Goal: Transaction & Acquisition: Purchase product/service

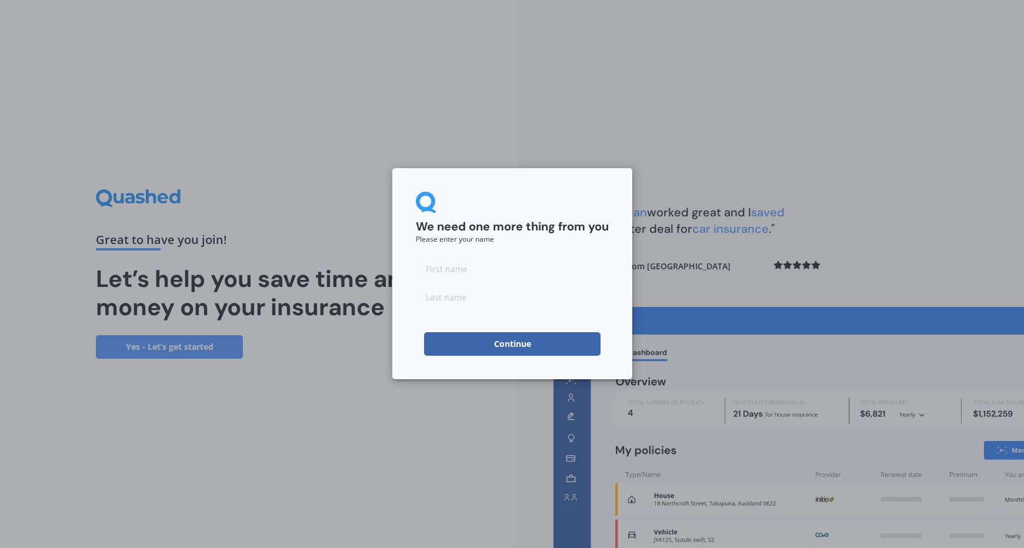
click at [476, 275] on input at bounding box center [512, 269] width 193 height 24
type input "A"
type input "B"
click at [511, 341] on button "Continue" at bounding box center [512, 344] width 176 height 24
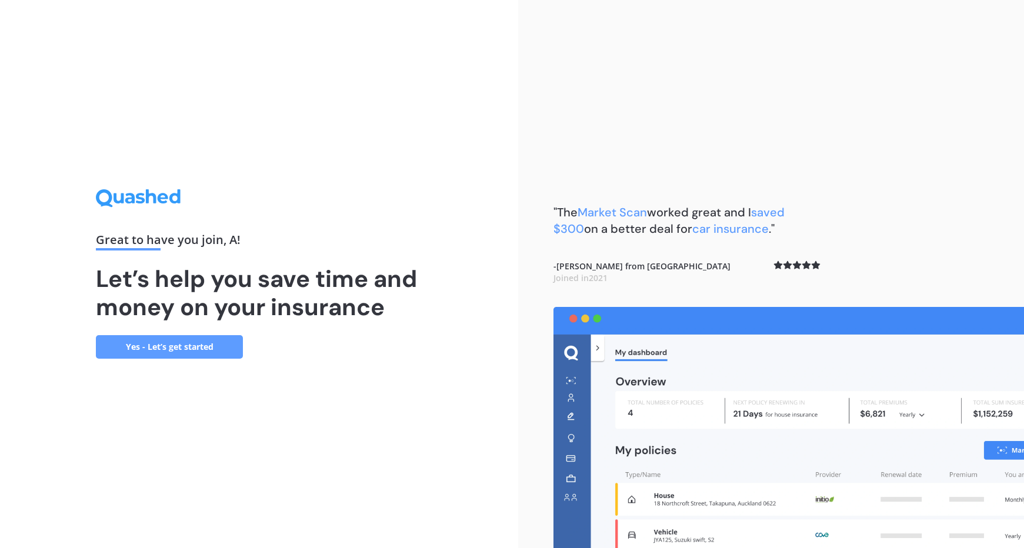
click at [219, 349] on link "Yes - Let’s get started" at bounding box center [169, 347] width 147 height 24
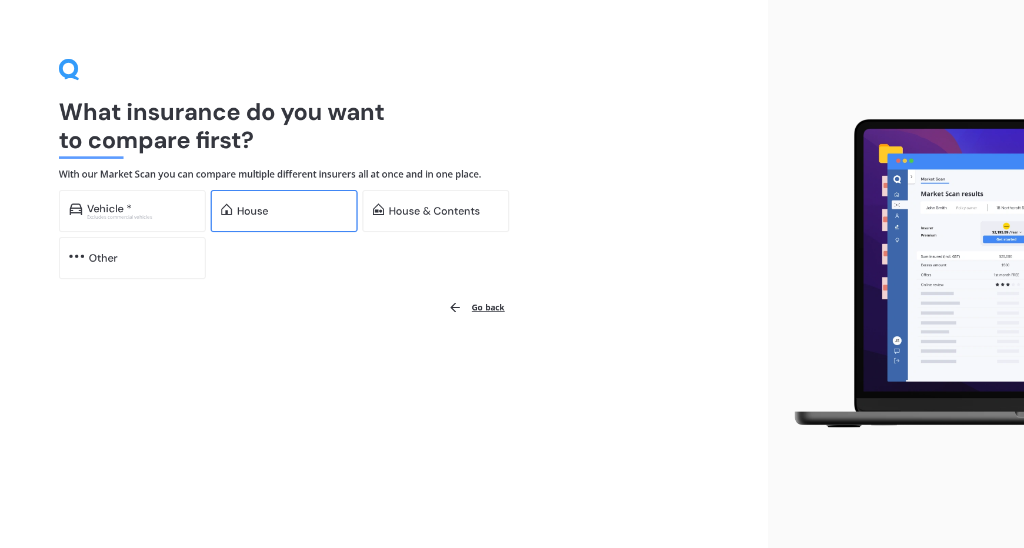
click at [285, 210] on div "House" at bounding box center [292, 211] width 110 height 12
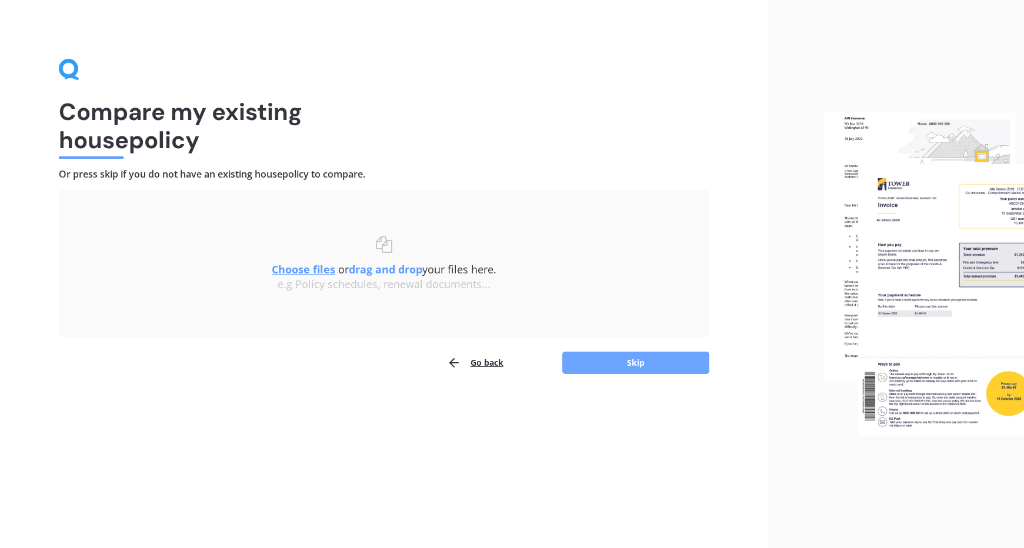
click at [602, 364] on button "Skip" at bounding box center [635, 363] width 147 height 22
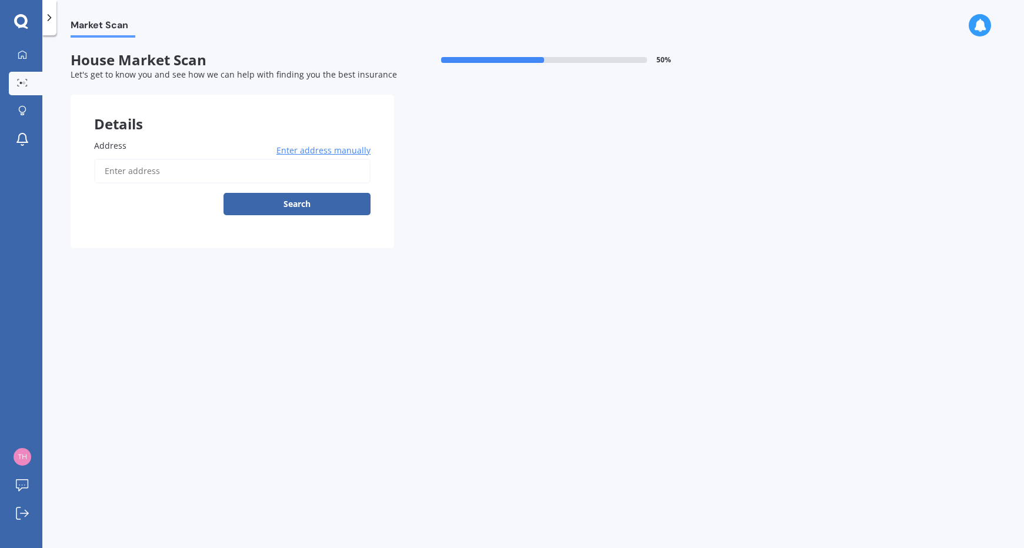
click at [213, 169] on input "Address" at bounding box center [232, 171] width 276 height 25
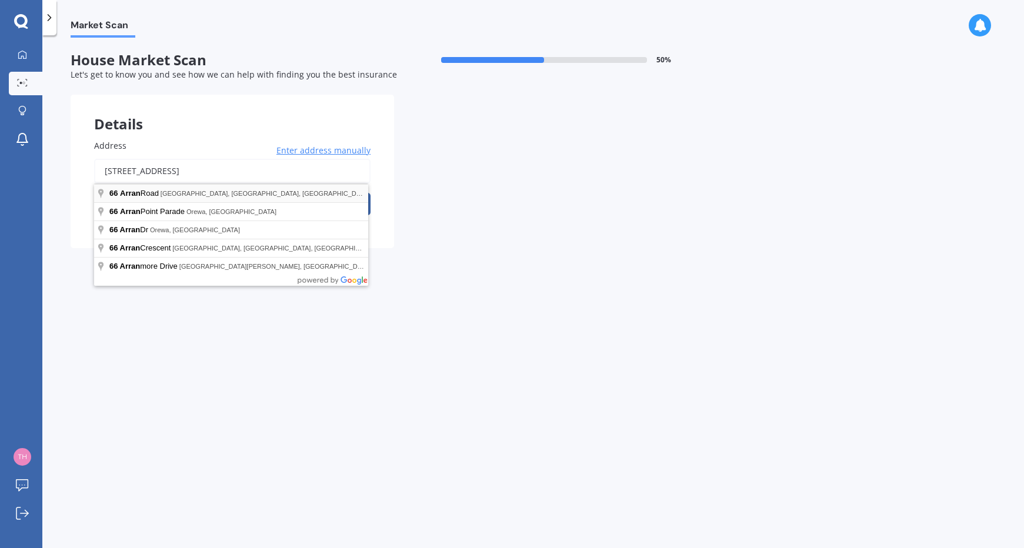
type input "[STREET_ADDRESS]"
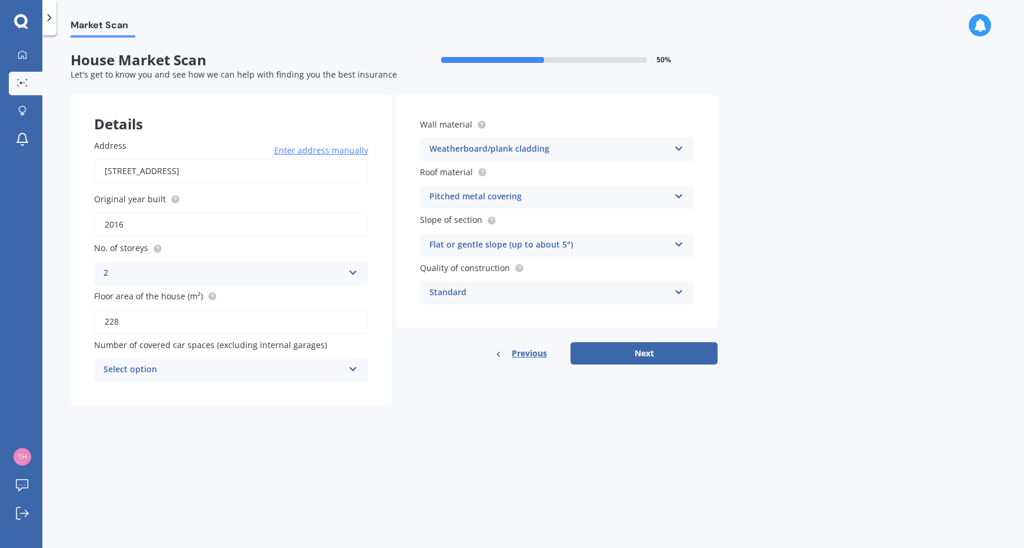
click at [260, 364] on div "Select option" at bounding box center [224, 370] width 240 height 14
click at [254, 386] on div "0" at bounding box center [231, 392] width 273 height 21
click at [558, 192] on div "Pitched metal covering" at bounding box center [549, 197] width 240 height 14
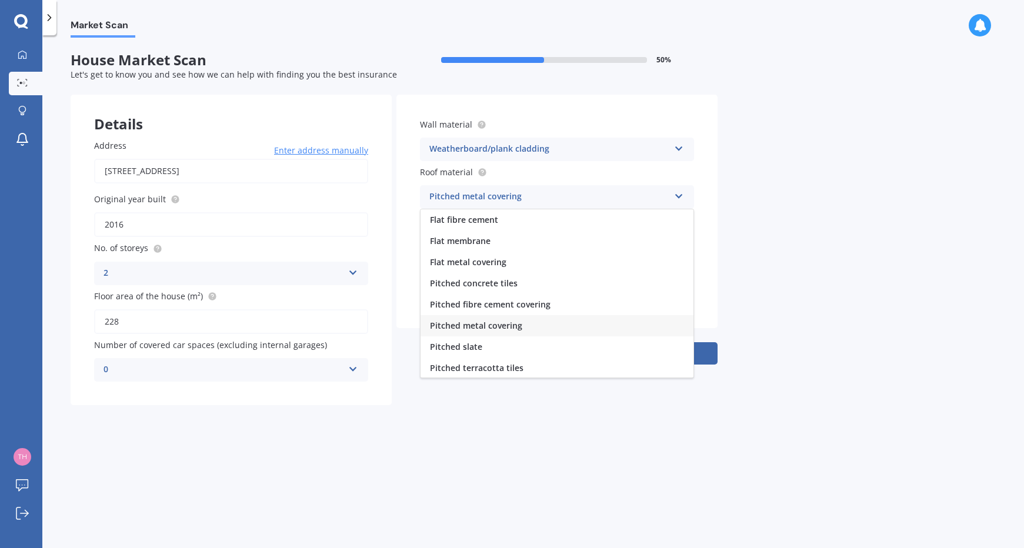
click at [802, 237] on div "Market Scan House Market Scan 50 % Let's get to know you and see how we can hel…" at bounding box center [533, 294] width 982 height 513
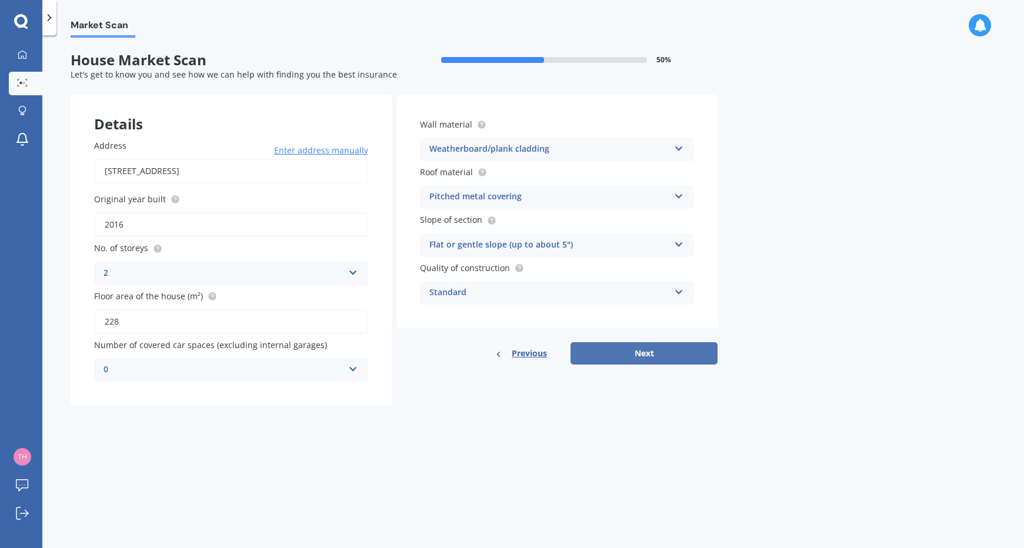
click at [617, 358] on button "Next" at bounding box center [644, 353] width 147 height 22
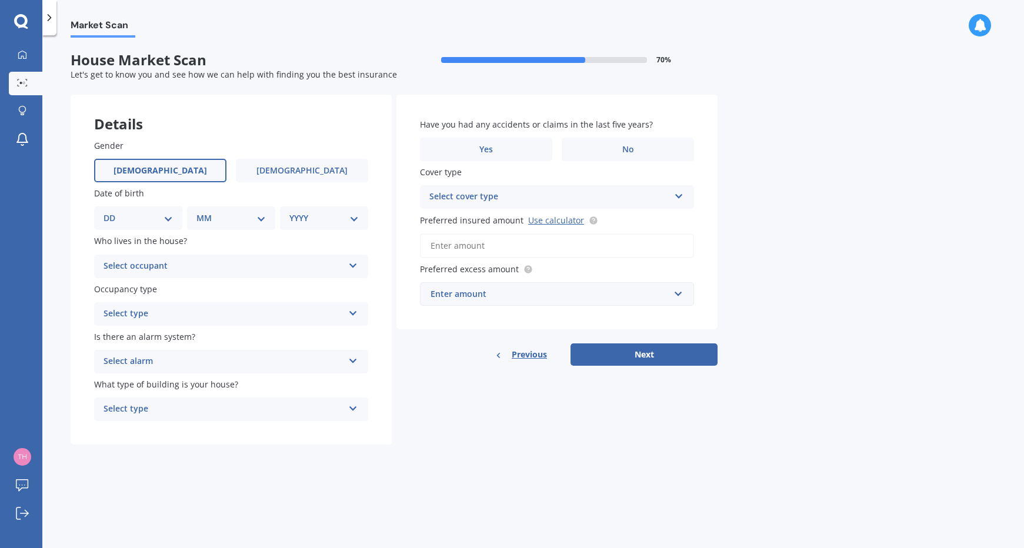
click at [204, 177] on label "[DEMOGRAPHIC_DATA]" at bounding box center [160, 171] width 132 height 24
click at [0, 0] on input "[DEMOGRAPHIC_DATA]" at bounding box center [0, 0] width 0 height 0
click at [147, 221] on select "DD 01 02 03 04 05 06 07 08 09 10 11 12 13 14 15 16 17 18 19 20 21 22 23 24 25 2…" at bounding box center [138, 218] width 69 height 13
select select "18"
click at [113, 212] on select "DD 01 02 03 04 05 06 07 08 09 10 11 12 13 14 15 16 17 18 19 20 21 22 23 24 25 2…" at bounding box center [138, 218] width 69 height 13
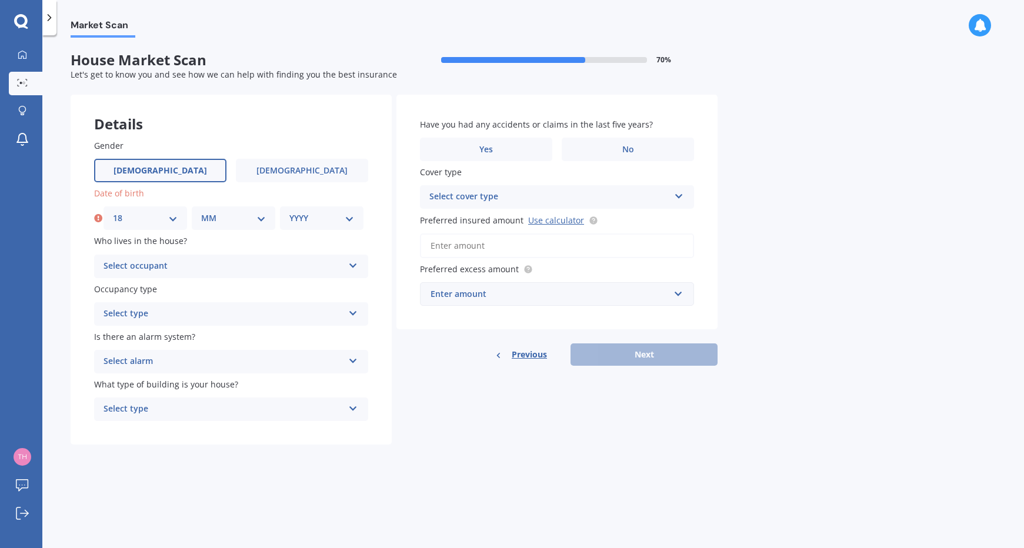
click at [231, 222] on select "MM 01 02 03 04 05 06 07 08 09 10 11 12" at bounding box center [233, 218] width 65 height 13
select select "11"
click at [201, 212] on select "MM 01 02 03 04 05 06 07 08 09 10 11 12" at bounding box center [233, 218] width 65 height 13
click at [318, 217] on select "YYYY 2009 2008 2007 2006 2005 2004 2003 2002 2001 2000 1999 1998 1997 1996 1995…" at bounding box center [321, 218] width 65 height 13
select select "1982"
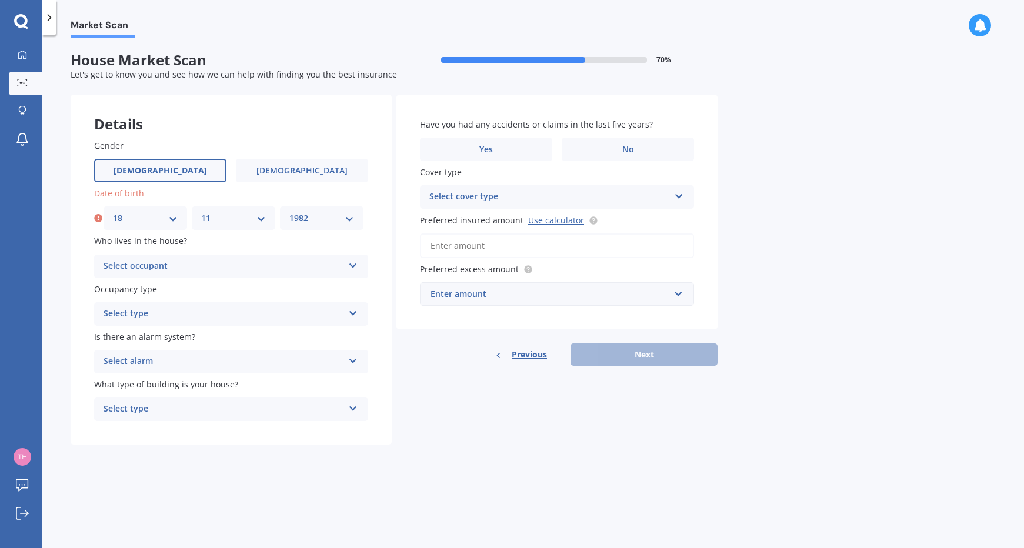
click at [289, 212] on select "YYYY 2009 2008 2007 2006 2005 2004 2003 2002 2001 2000 1999 1998 1997 1996 1995…" at bounding box center [321, 218] width 65 height 13
click at [185, 264] on div "Select occupant" at bounding box center [224, 266] width 240 height 14
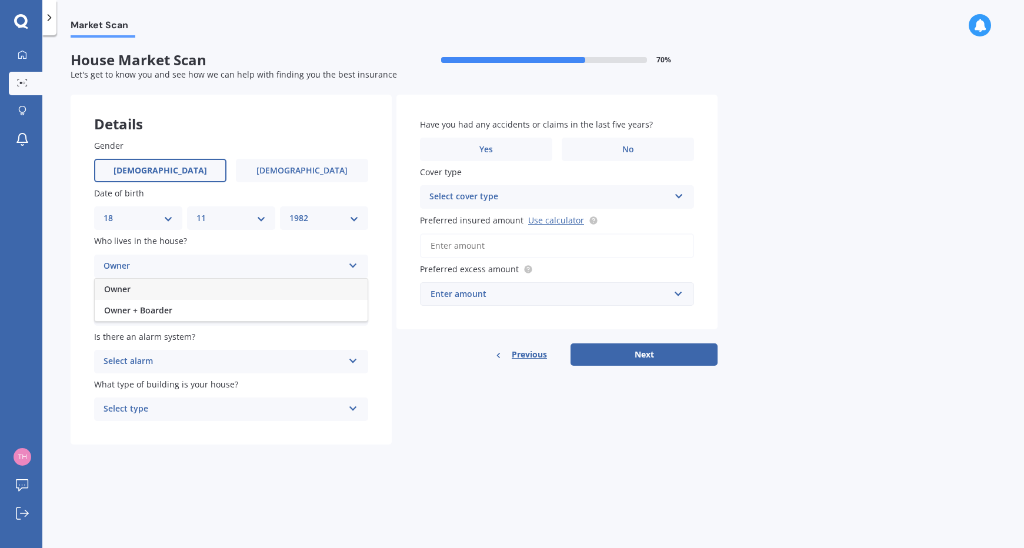
click at [167, 298] on div "Owner" at bounding box center [231, 289] width 273 height 21
click at [174, 319] on div "Select type" at bounding box center [224, 314] width 240 height 14
click at [171, 341] on div "Permanent" at bounding box center [231, 336] width 273 height 21
click at [166, 359] on div "Select alarm" at bounding box center [224, 362] width 240 height 14
click at [182, 409] on div "Yes, not monitored" at bounding box center [231, 405] width 273 height 21
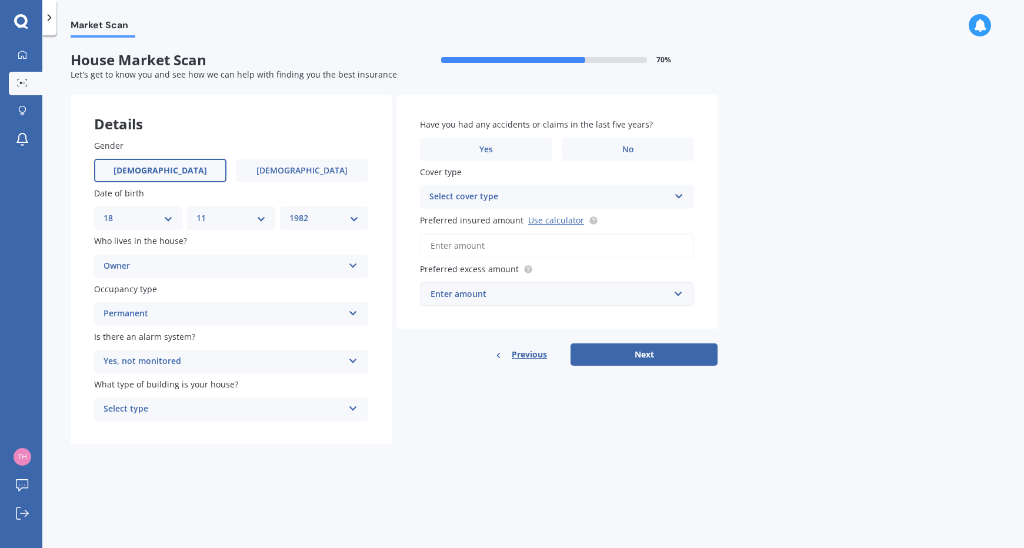
click at [187, 413] on div "Select type" at bounding box center [224, 409] width 240 height 14
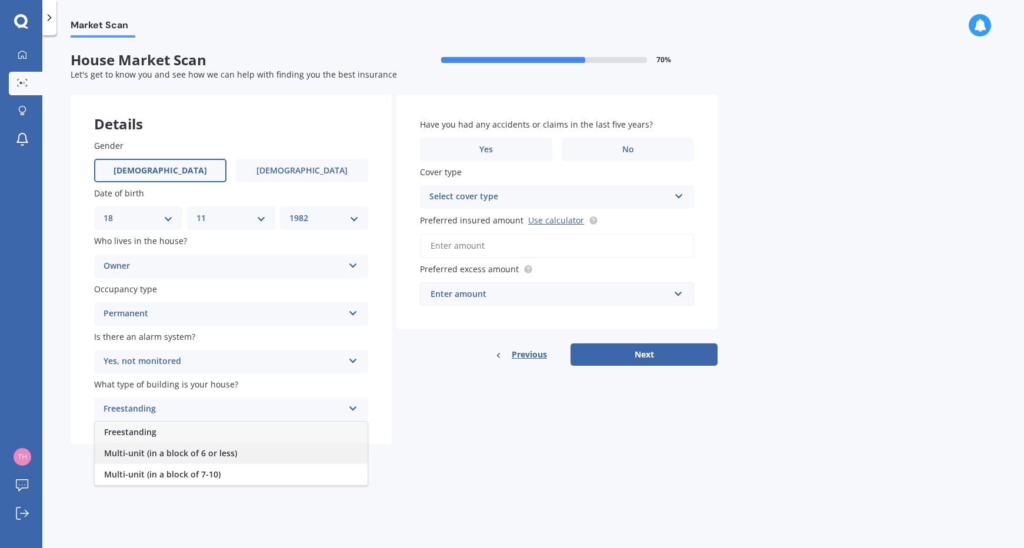
click at [232, 462] on div "Multi-unit (in a block of 6 or less)" at bounding box center [231, 453] width 273 height 21
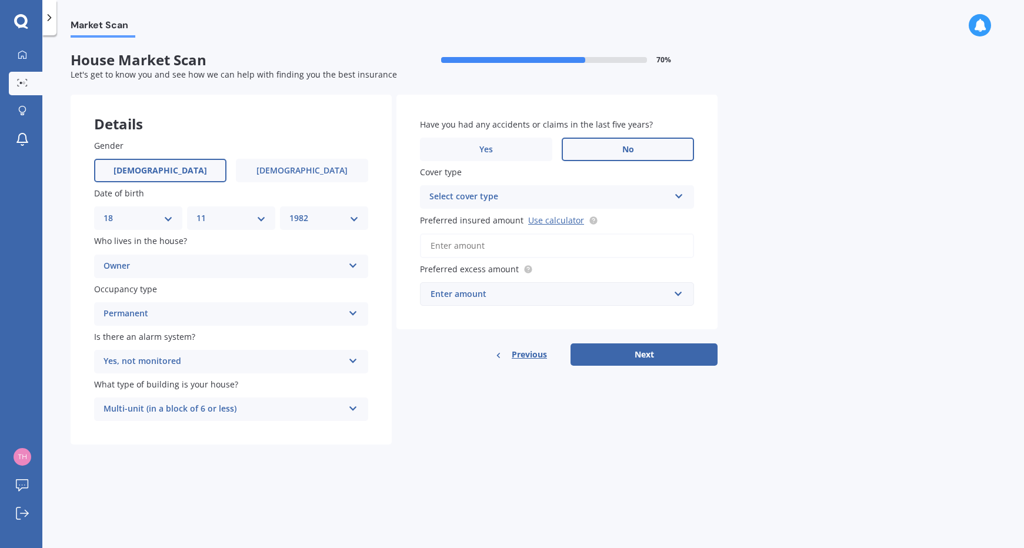
click at [636, 148] on label "No" at bounding box center [628, 150] width 132 height 24
click at [0, 0] on input "No" at bounding box center [0, 0] width 0 height 0
click at [572, 196] on div "Select cover type" at bounding box center [549, 197] width 240 height 14
click at [782, 178] on div "Market Scan House Market Scan 70 % Let's get to know you and see how we can hel…" at bounding box center [533, 294] width 982 height 513
click at [563, 199] on div "High" at bounding box center [549, 197] width 240 height 14
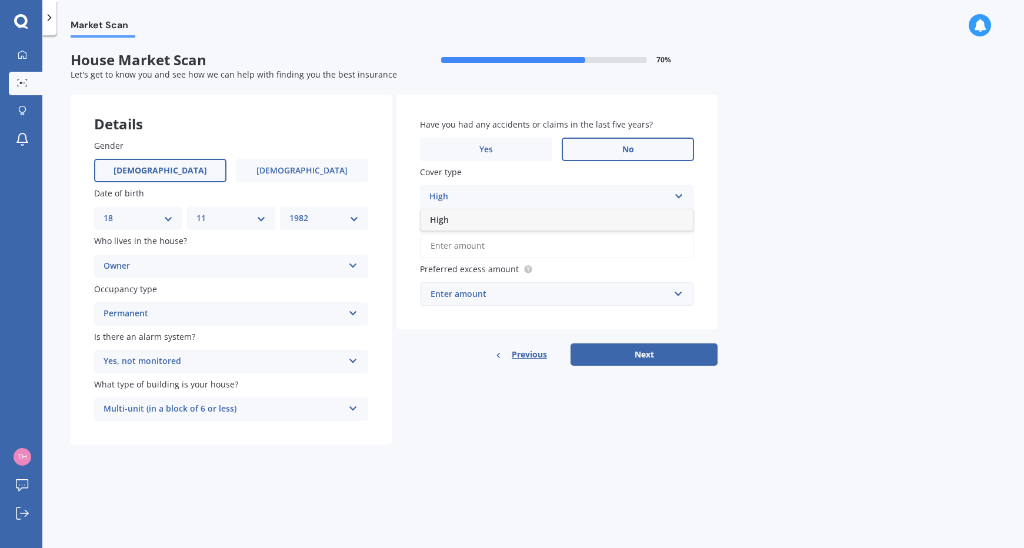
click at [563, 199] on div "High" at bounding box center [549, 197] width 240 height 14
click at [571, 248] on input "Preferred insured amount Use calculator" at bounding box center [557, 246] width 274 height 25
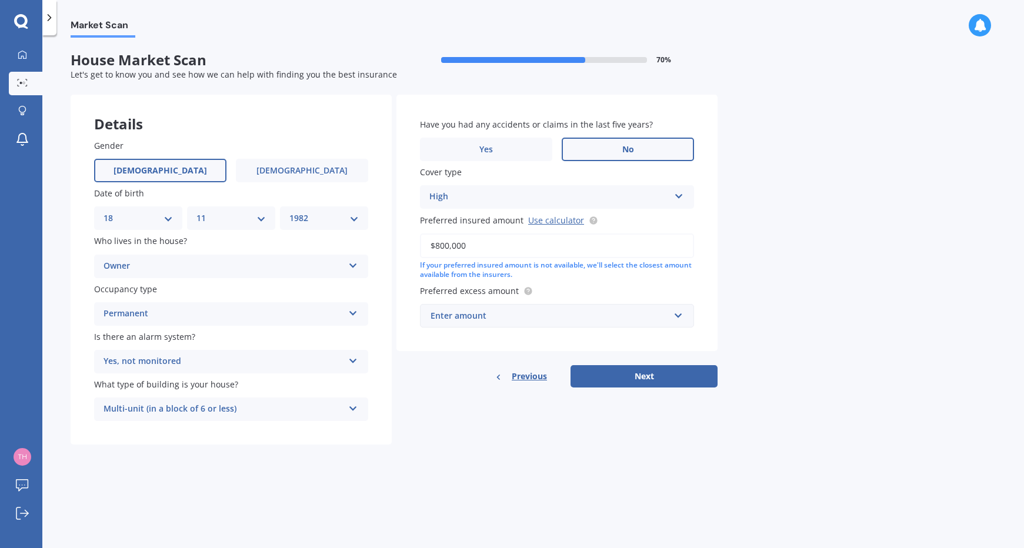
type input "$800,000"
click at [767, 265] on div "Market Scan House Market Scan 70 % Let's get to know you and see how we can hel…" at bounding box center [533, 294] width 982 height 513
click at [487, 322] on div "Enter amount" at bounding box center [550, 315] width 239 height 13
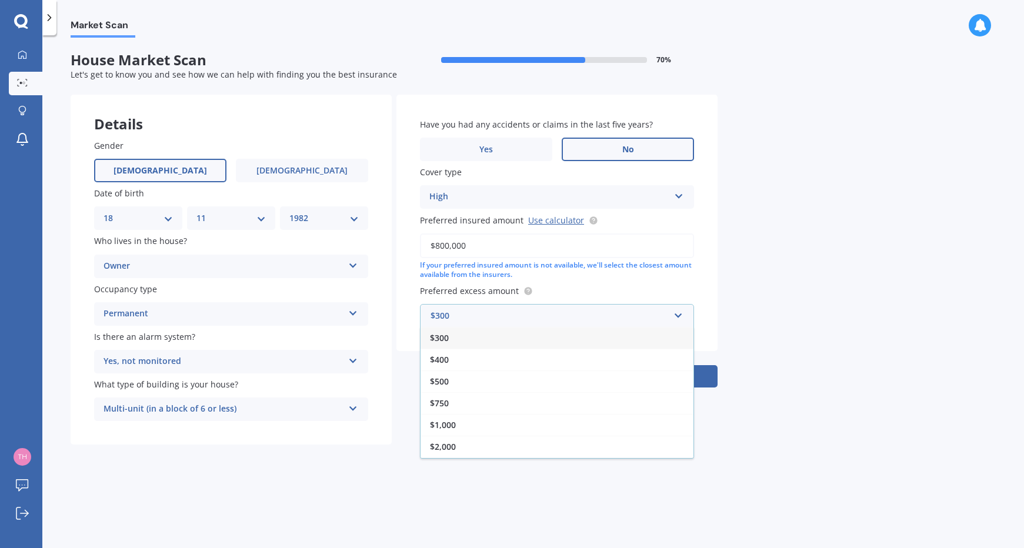
click at [468, 395] on div "$750" at bounding box center [557, 403] width 273 height 22
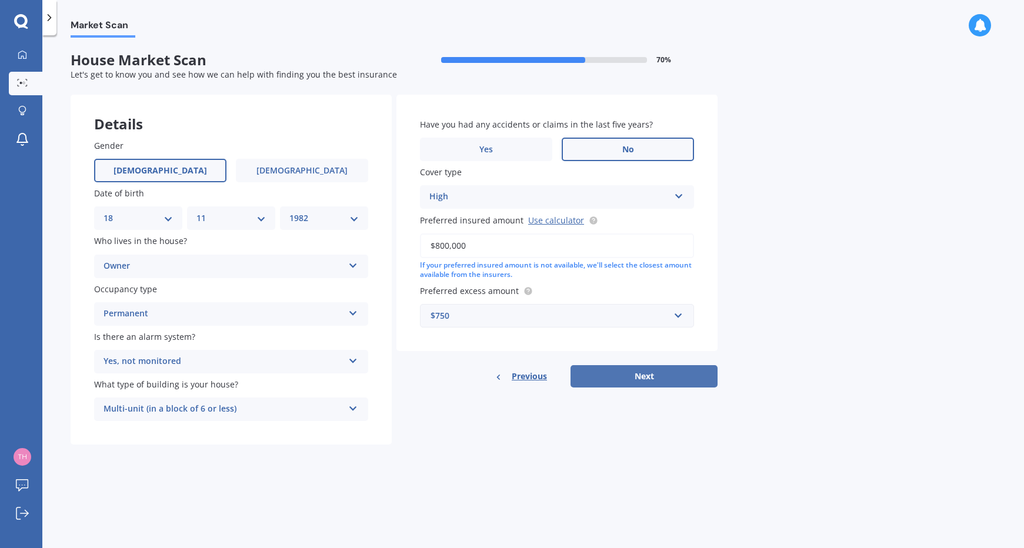
click at [607, 375] on button "Next" at bounding box center [644, 376] width 147 height 22
select select "18"
select select "11"
select select "1982"
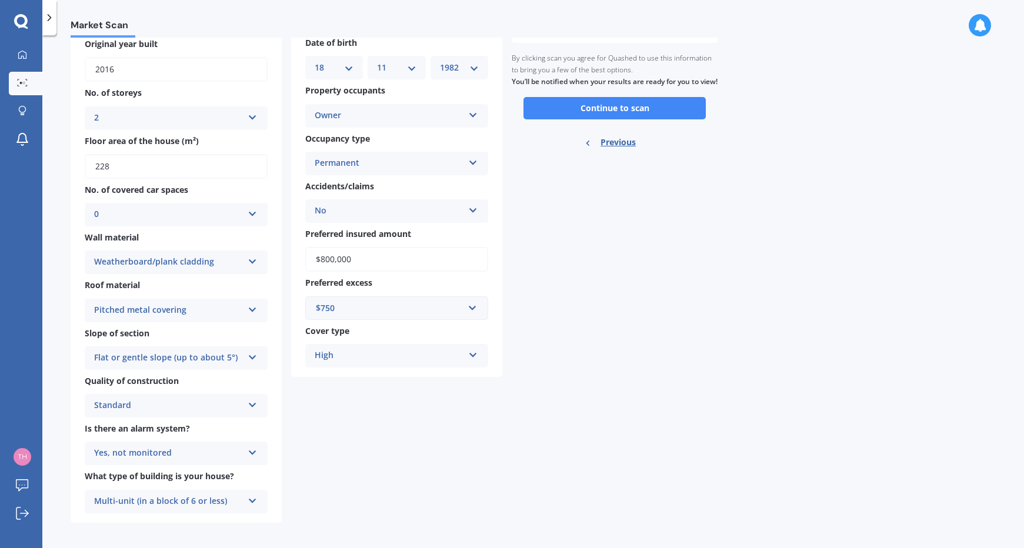
scroll to position [121, 0]
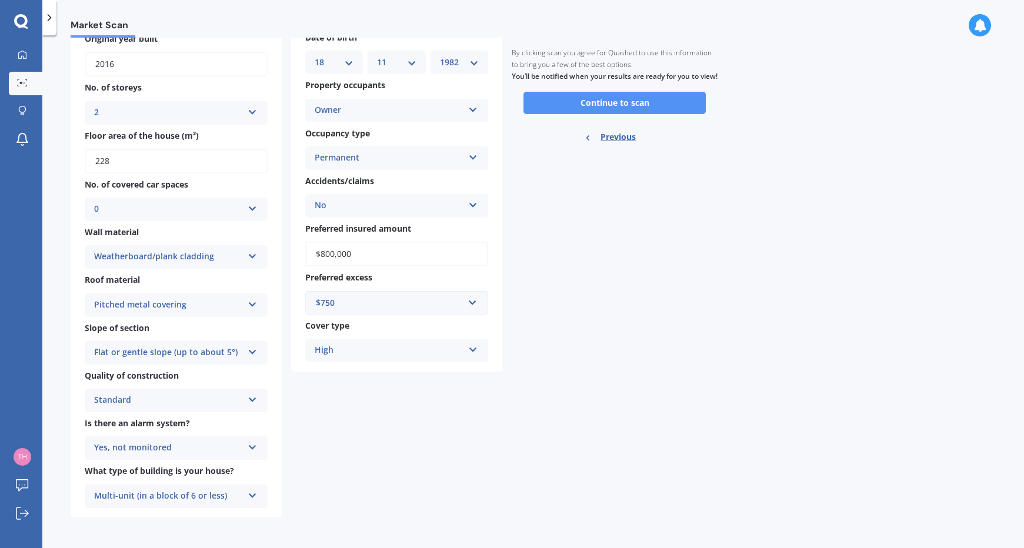
click at [637, 114] on button "Continue to scan" at bounding box center [614, 103] width 182 height 22
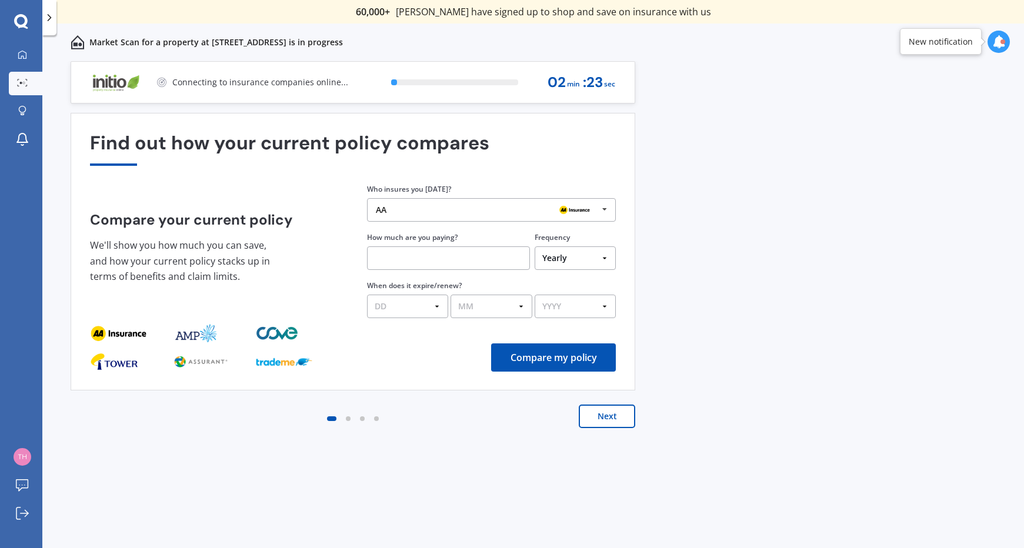
drag, startPoint x: 800, startPoint y: 272, endPoint x: 892, endPoint y: 325, distance: 105.9
click at [806, 275] on div "Previous 60,000+ Kiwis have signed up to shop and save on insurance with us " H…" at bounding box center [533, 317] width 982 height 513
click at [254, 462] on div "Previous 60,000+ Kiwis have signed up to shop and save on insurance with us " H…" at bounding box center [533, 317] width 982 height 513
click at [601, 214] on icon at bounding box center [605, 210] width 18 height 22
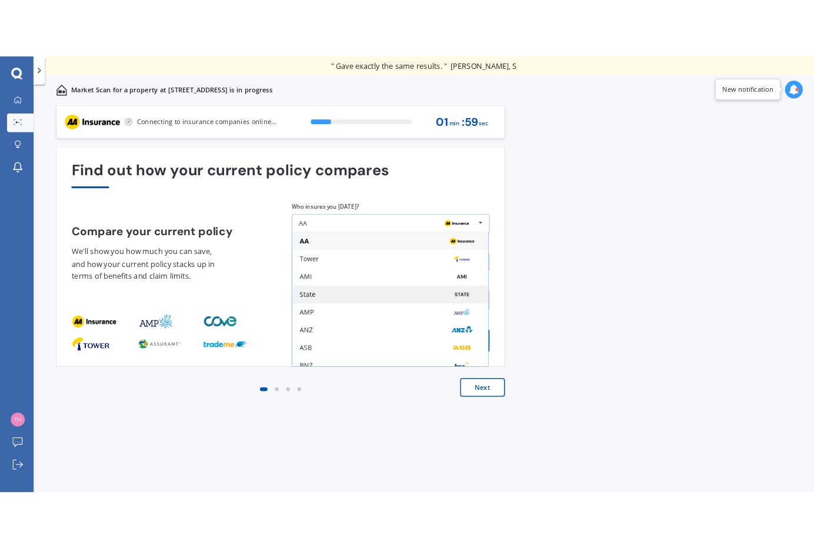
scroll to position [77, 0]
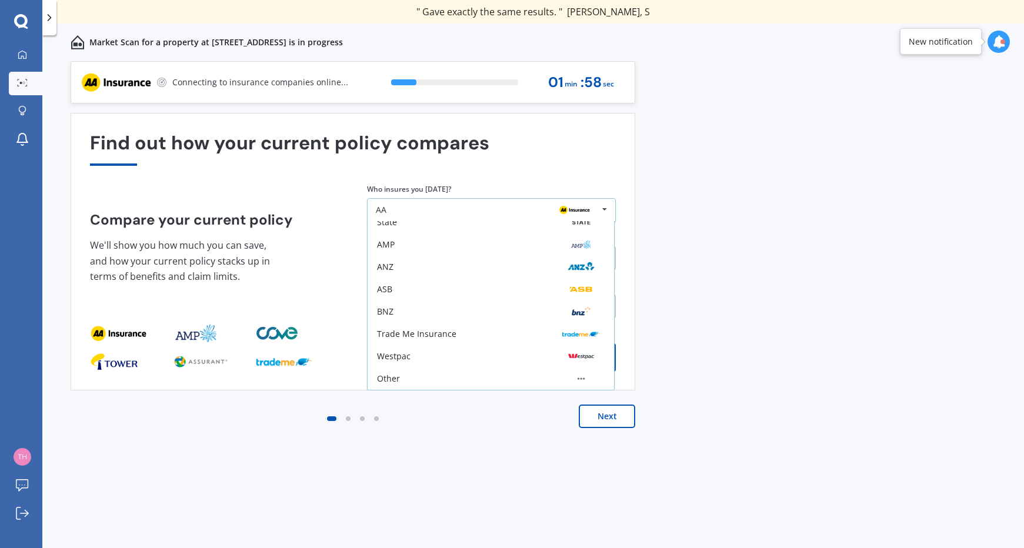
click at [594, 214] on div at bounding box center [574, 210] width 47 height 14
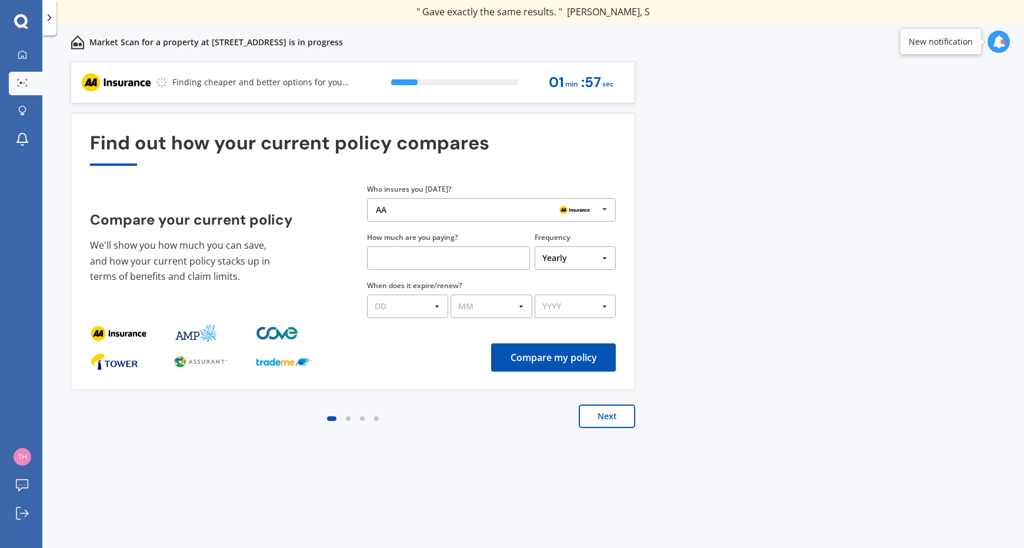
click at [709, 225] on div "Previous 60,000+ Kiwis have signed up to shop and save on insurance with us " H…" at bounding box center [533, 317] width 982 height 513
click at [595, 418] on button "Next" at bounding box center [607, 417] width 56 height 24
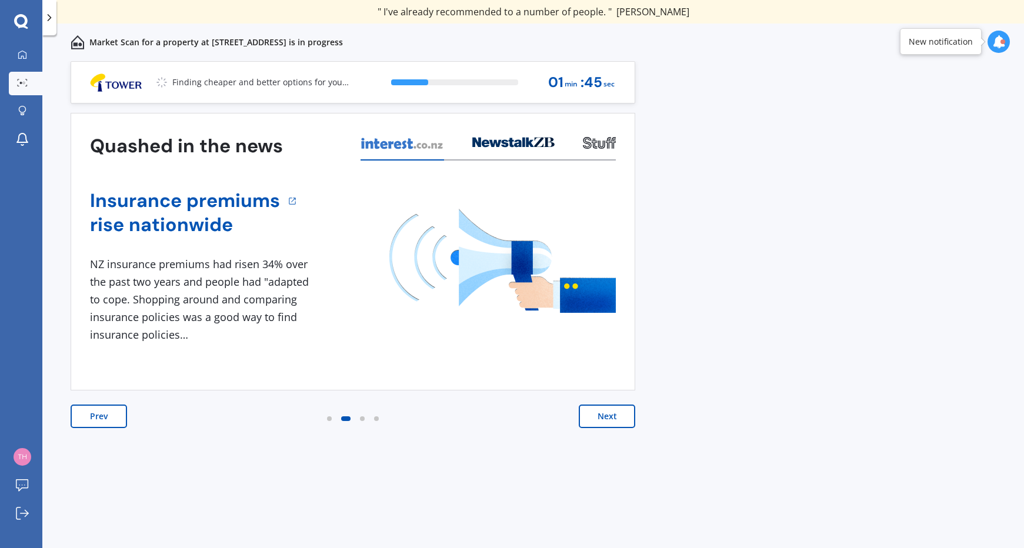
click at [603, 422] on button "Next" at bounding box center [607, 417] width 56 height 24
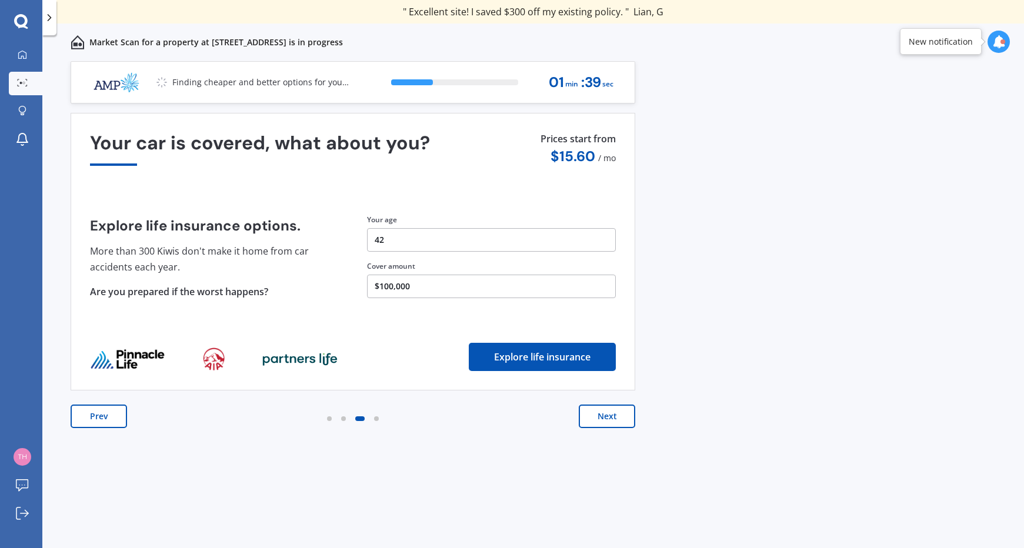
click at [603, 422] on button "Next" at bounding box center [607, 417] width 56 height 24
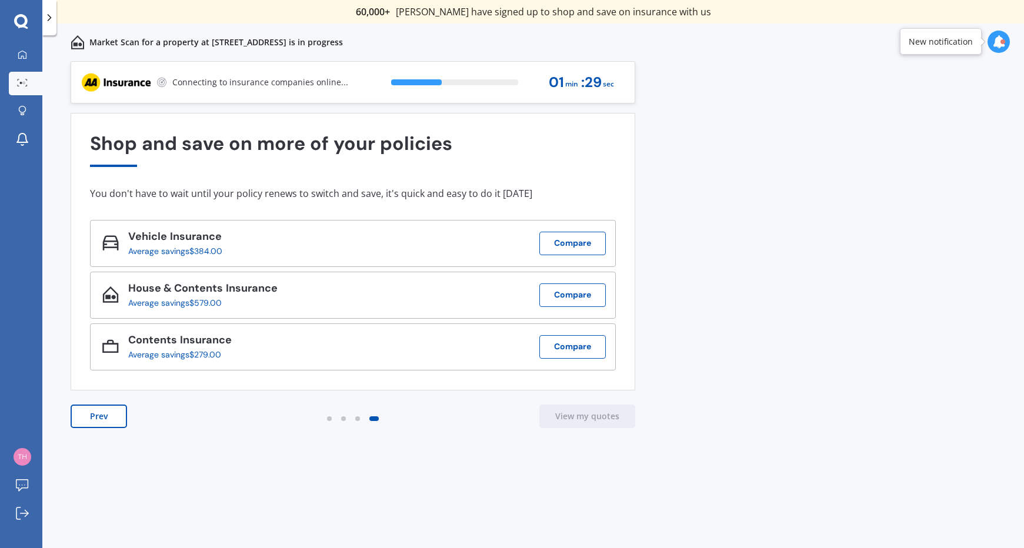
click at [95, 415] on button "Prev" at bounding box center [99, 417] width 56 height 24
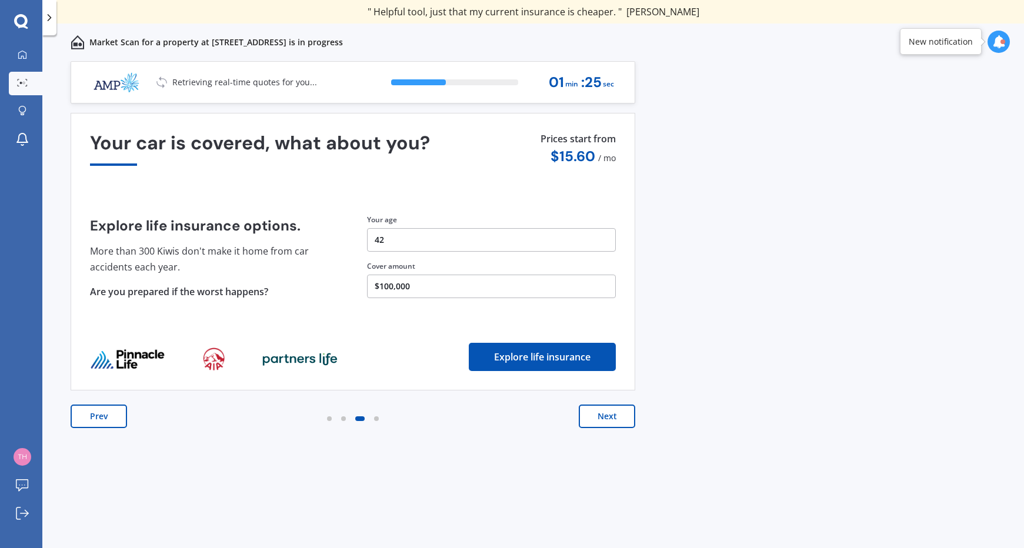
click at [95, 415] on button "Prev" at bounding box center [99, 417] width 56 height 24
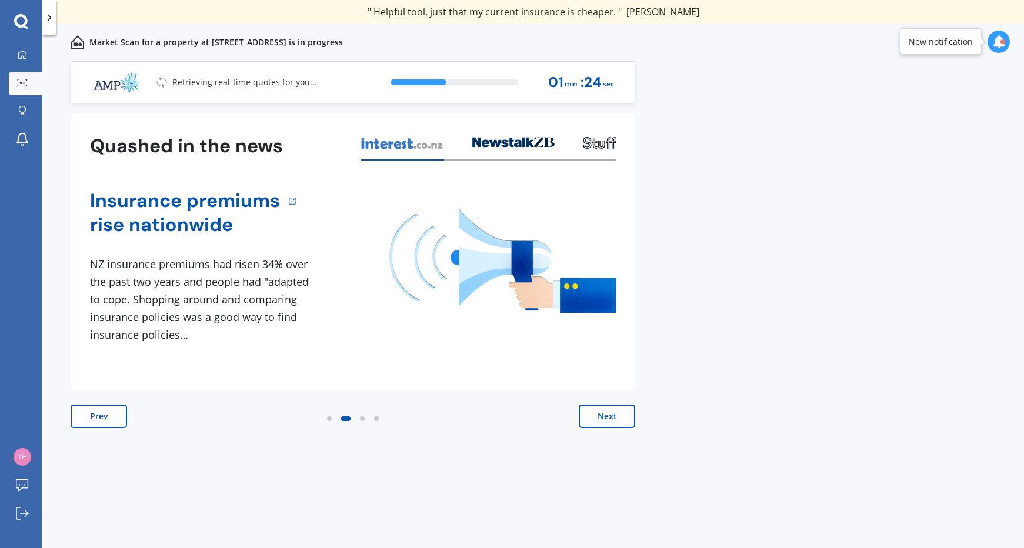
click at [95, 415] on button "Prev" at bounding box center [99, 417] width 56 height 24
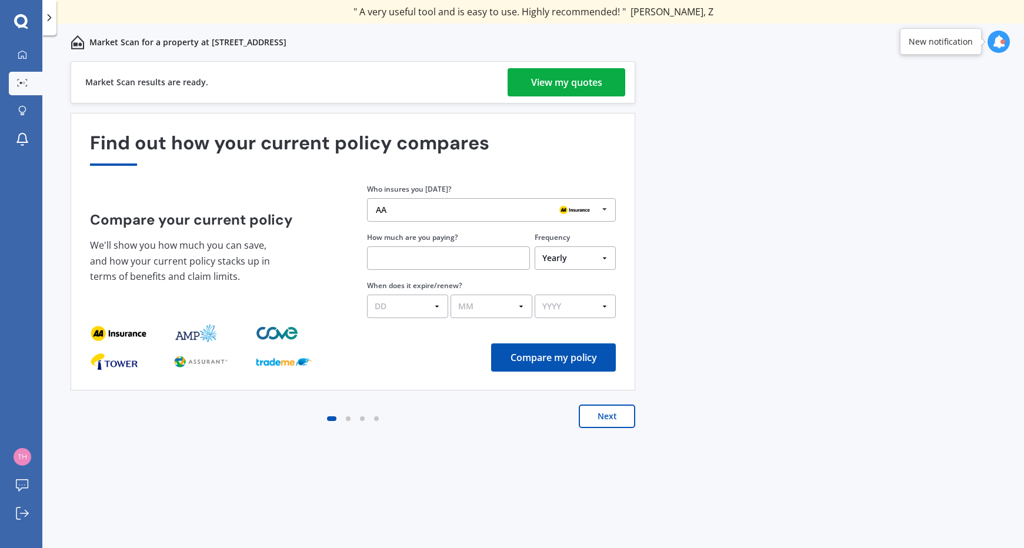
click at [575, 91] on div "View my quotes" at bounding box center [566, 82] width 71 height 28
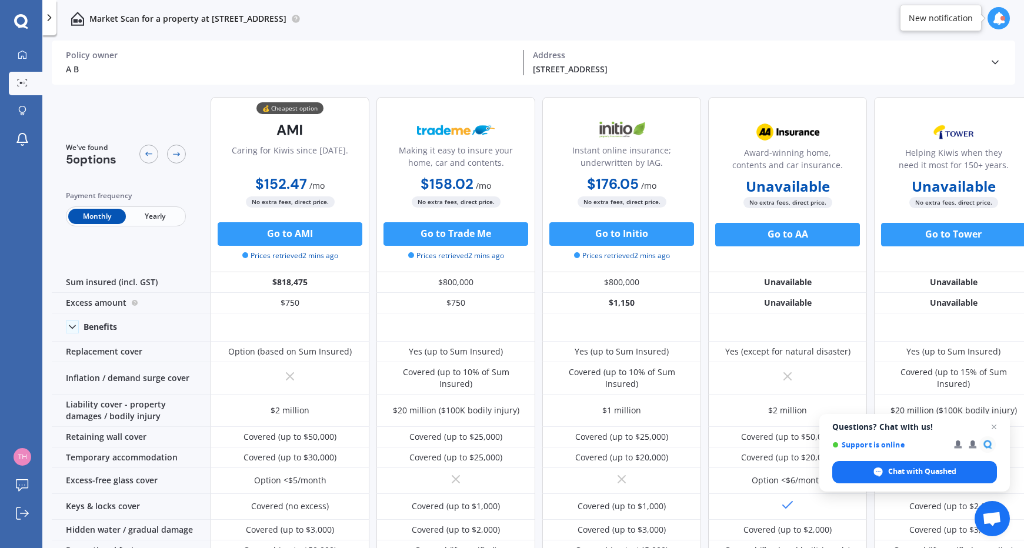
click at [155, 215] on span "Yearly" at bounding box center [155, 216] width 58 height 15
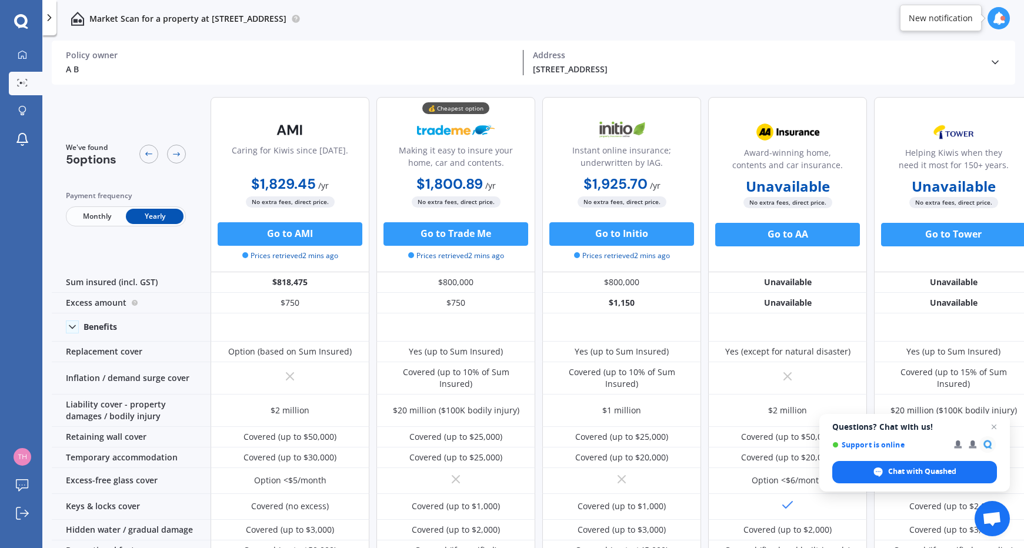
click at [821, 52] on div "Address" at bounding box center [757, 55] width 448 height 11
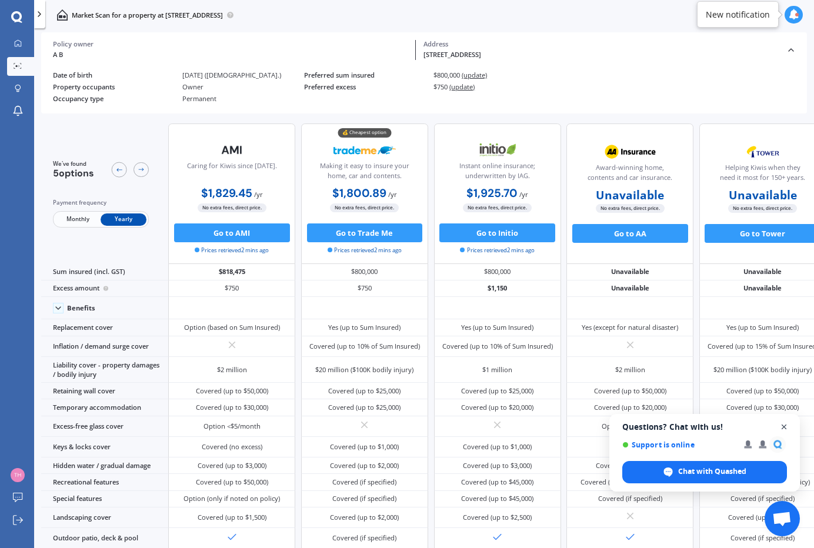
click at [785, 427] on span "Open chat" at bounding box center [784, 427] width 15 height 15
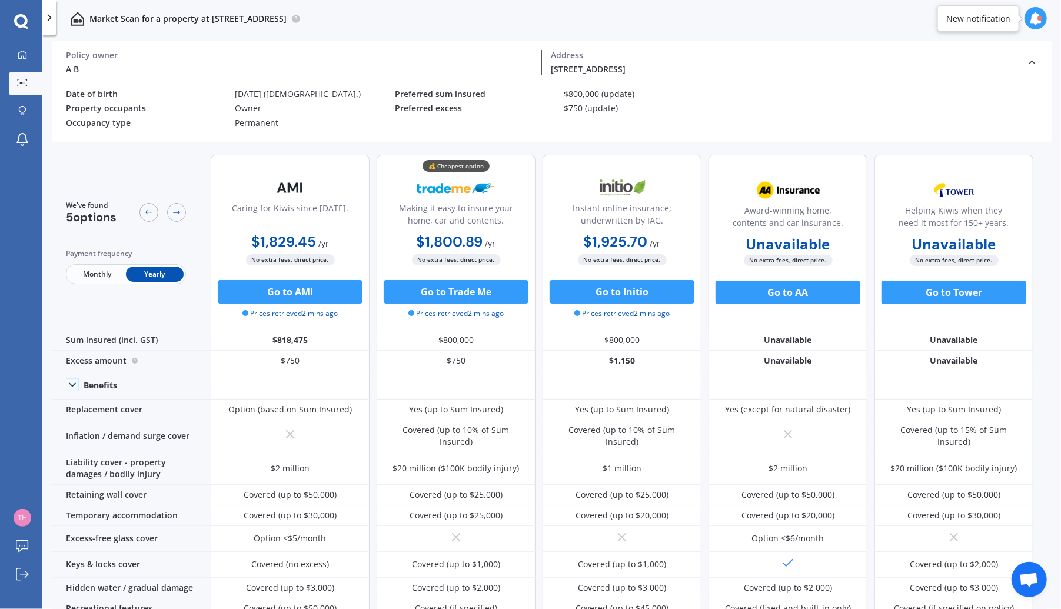
click at [1023, 66] on icon at bounding box center [1032, 62] width 12 height 12
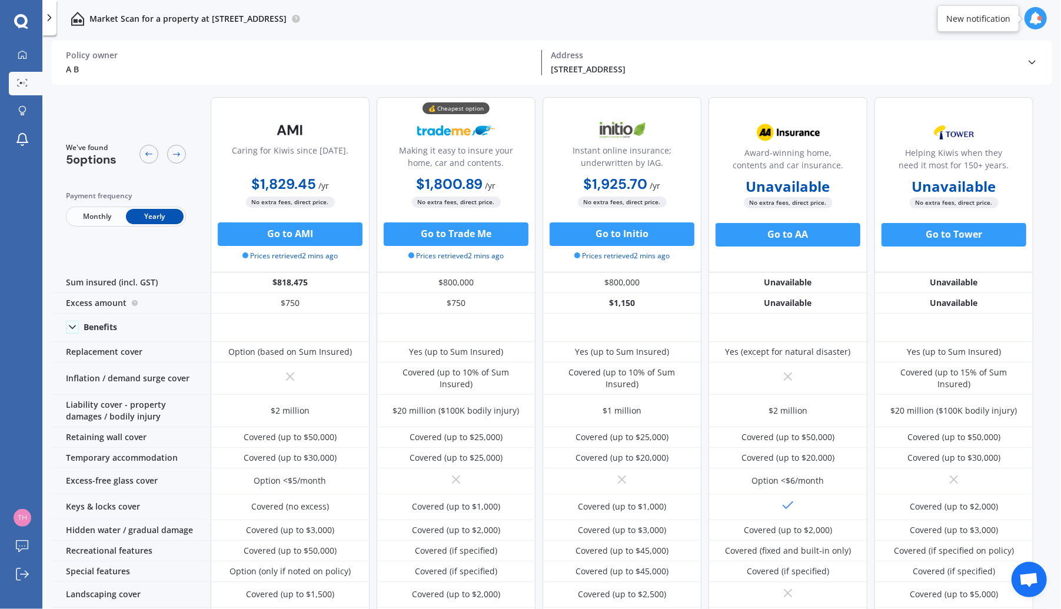
click at [1023, 66] on icon at bounding box center [1032, 62] width 12 height 12
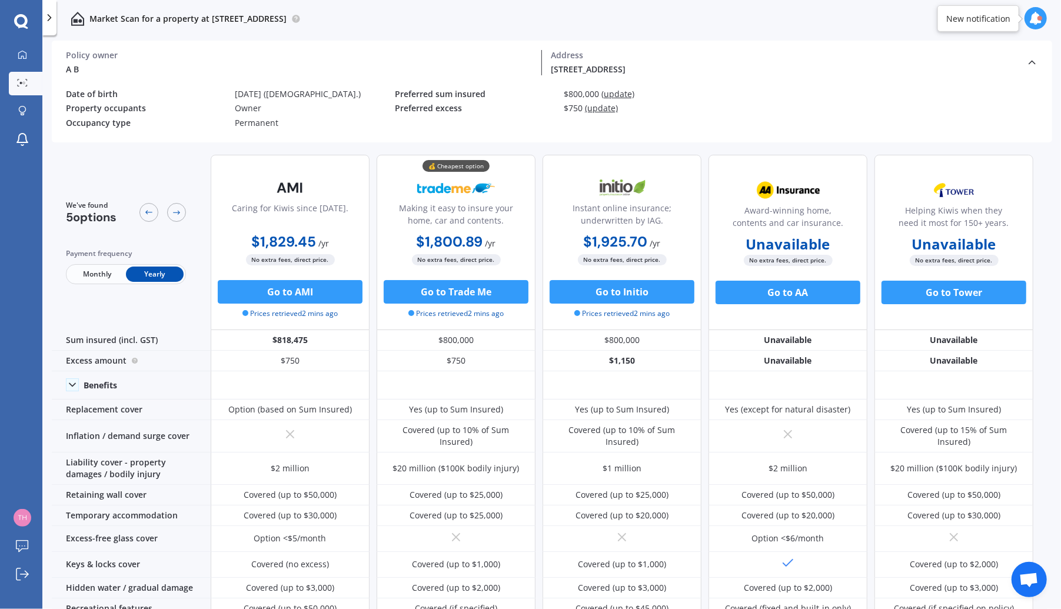
drag, startPoint x: 1054, startPoint y: 245, endPoint x: 1056, endPoint y: 264, distance: 19.0
click at [1023, 264] on div "We've found 5 options Payment frequency Monthly Yearly Caring for Kiwis since […" at bounding box center [556, 378] width 1009 height 466
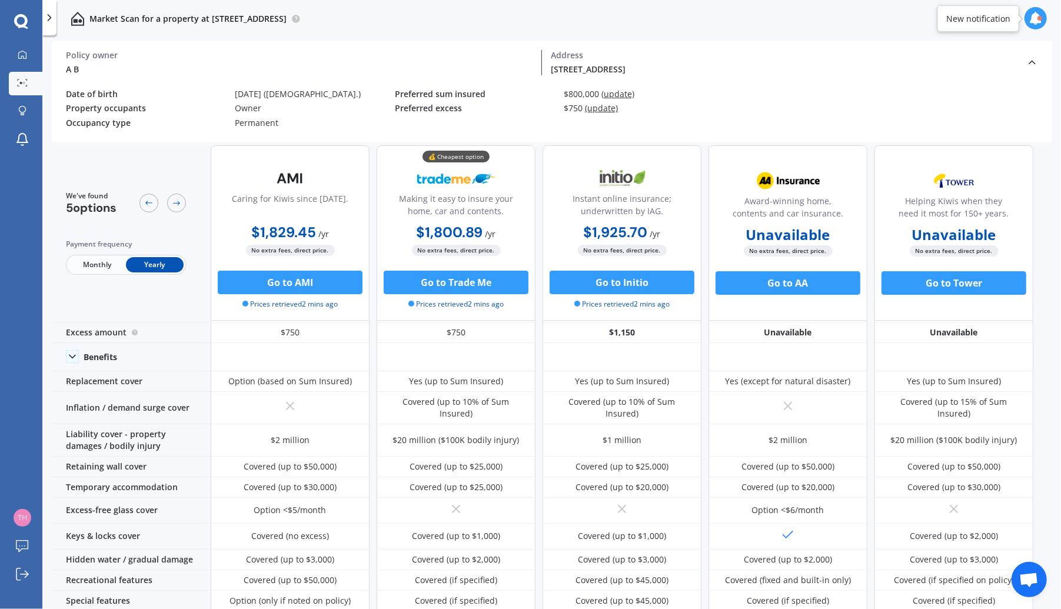
scroll to position [12, 0]
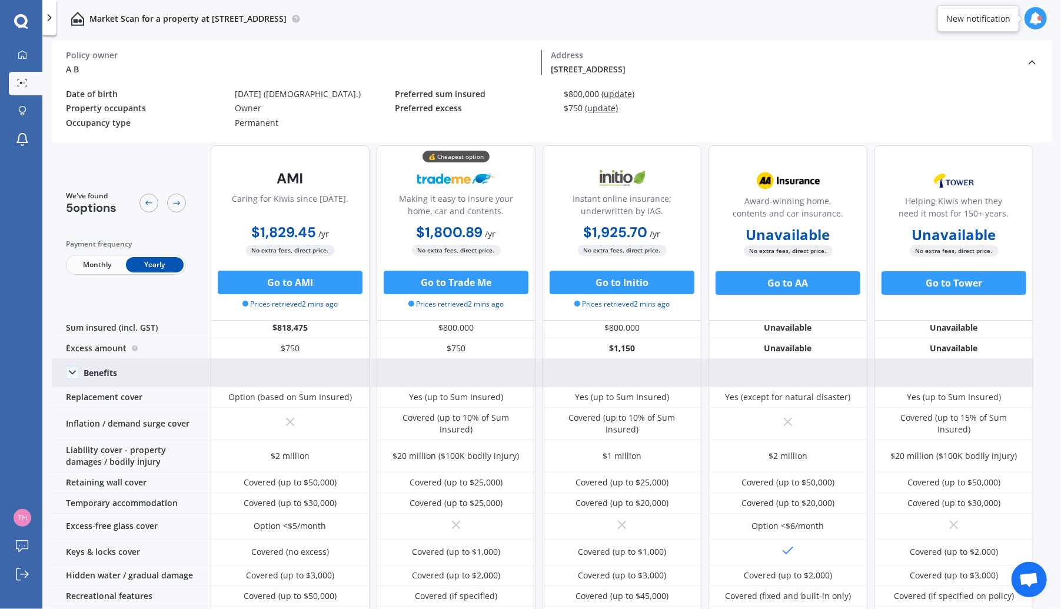
click at [71, 375] on icon at bounding box center [72, 372] width 12 height 12
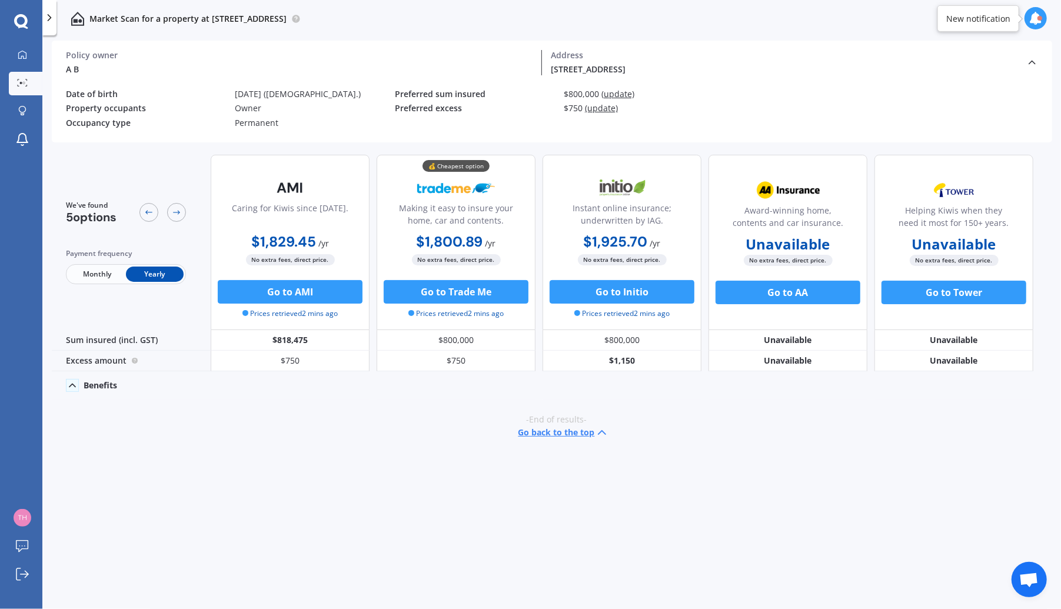
click at [67, 381] on icon at bounding box center [72, 385] width 12 height 12
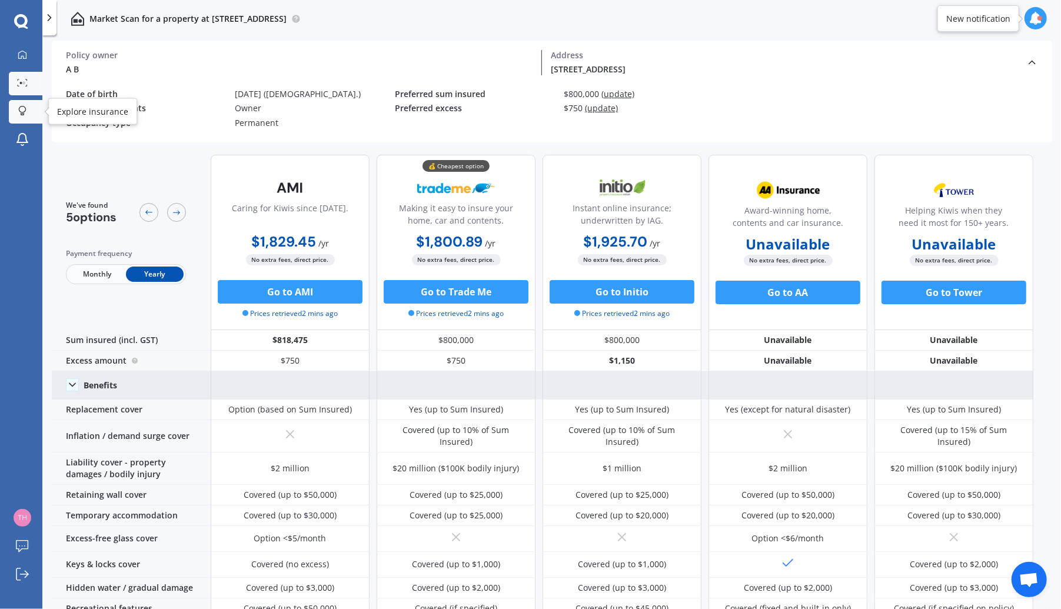
click at [21, 104] on link "Explore insurance" at bounding box center [26, 112] width 34 height 24
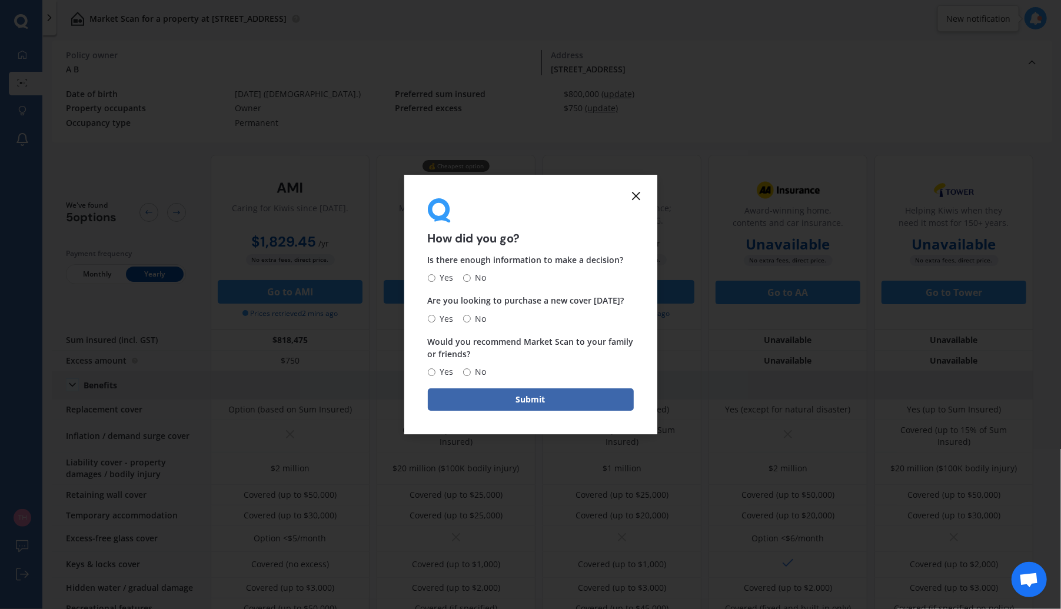
click at [638, 192] on icon at bounding box center [636, 196] width 14 height 14
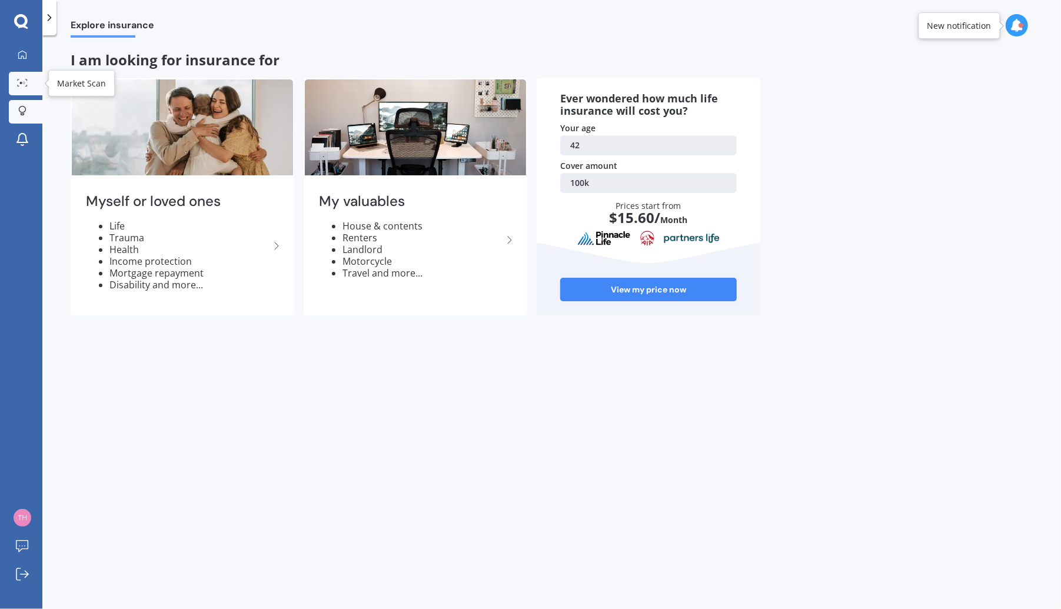
click at [27, 82] on icon at bounding box center [22, 83] width 11 height 8
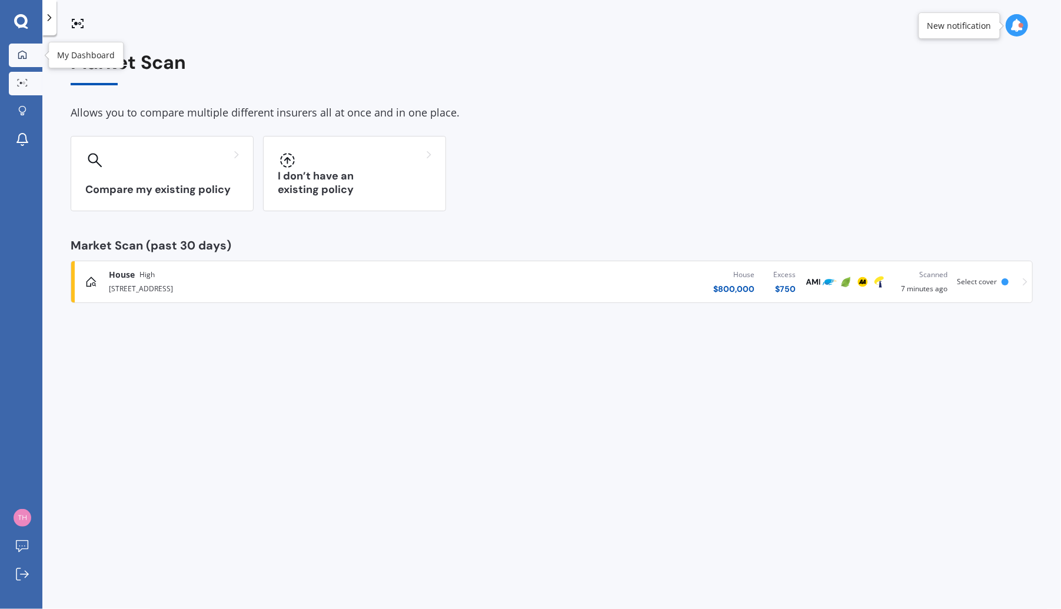
click at [19, 55] on icon at bounding box center [22, 54] width 8 height 8
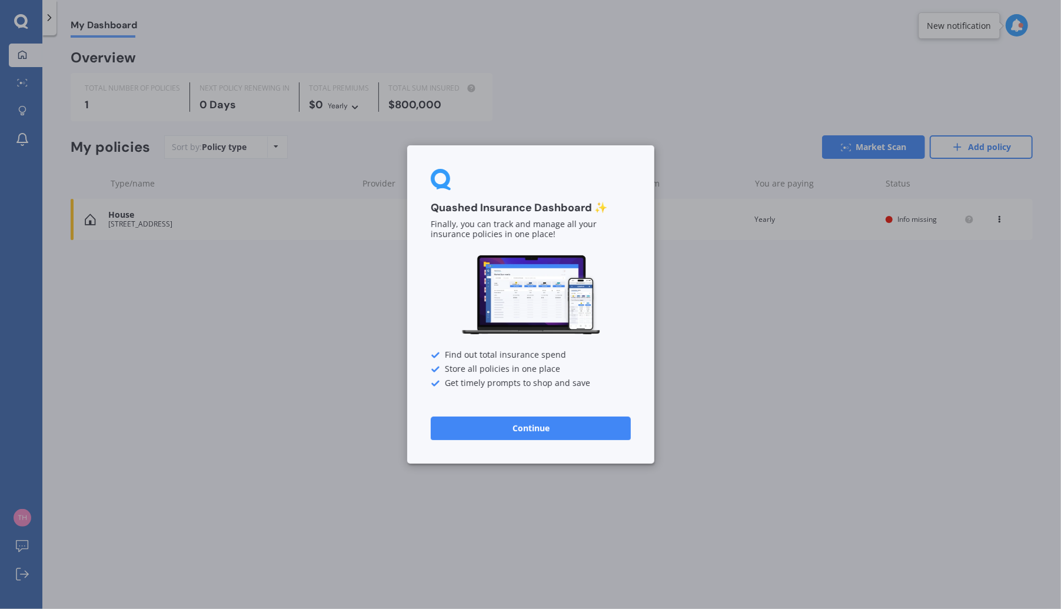
click at [320, 379] on div "Quashed Insurance Dashboard ✨ Finally, you can track and manage all your insura…" at bounding box center [530, 304] width 1061 height 609
click at [498, 429] on button "Continue" at bounding box center [531, 428] width 200 height 24
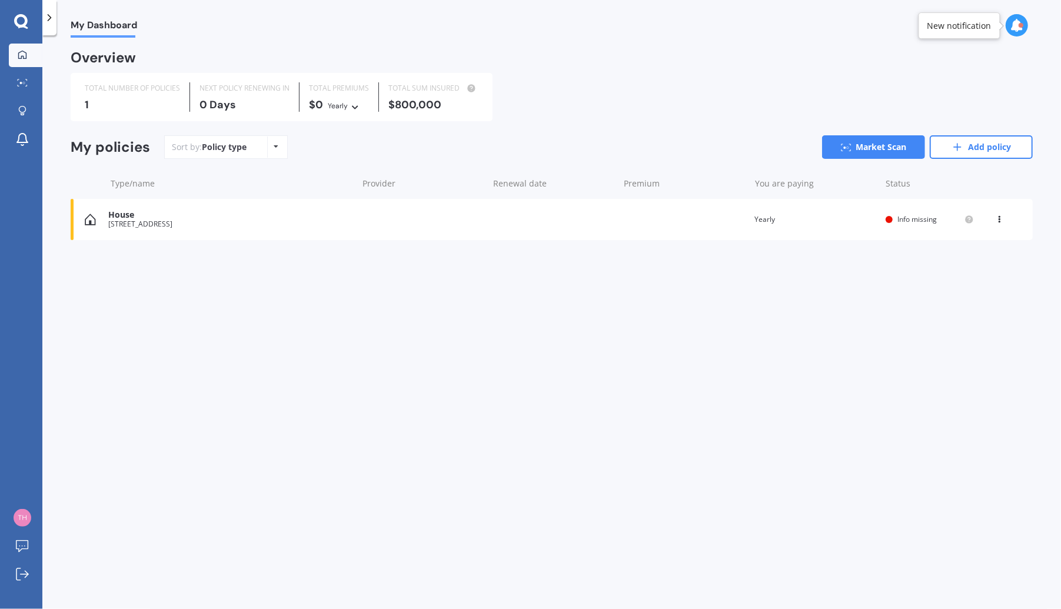
click at [901, 214] on span "Info missing" at bounding box center [916, 219] width 39 height 10
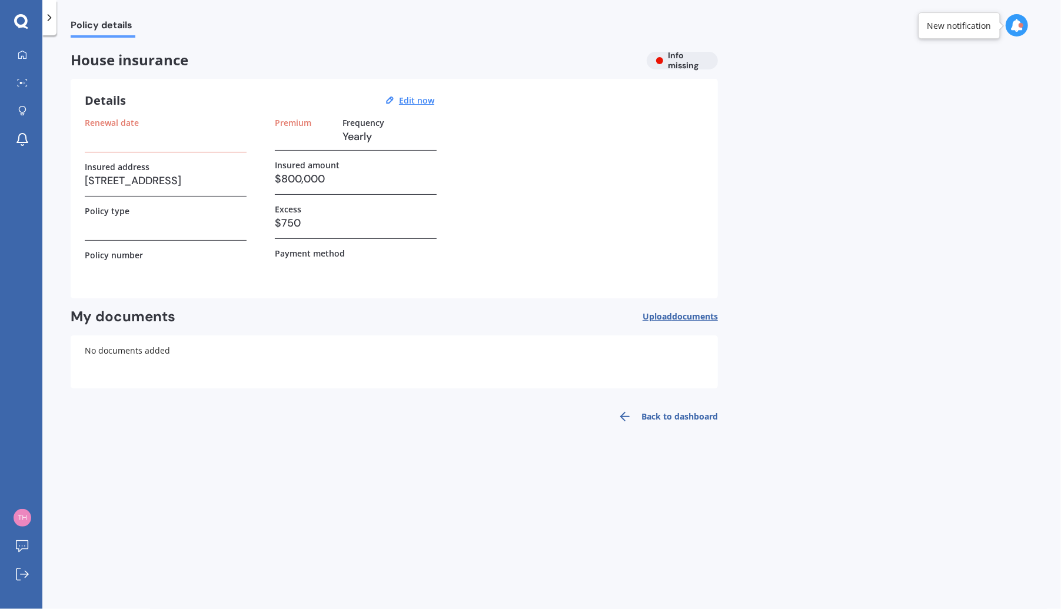
click at [124, 144] on h3 at bounding box center [166, 137] width 162 height 18
click at [108, 124] on label "Renewal date" at bounding box center [112, 123] width 54 height 10
click at [407, 100] on u "Edit now" at bounding box center [416, 100] width 35 height 11
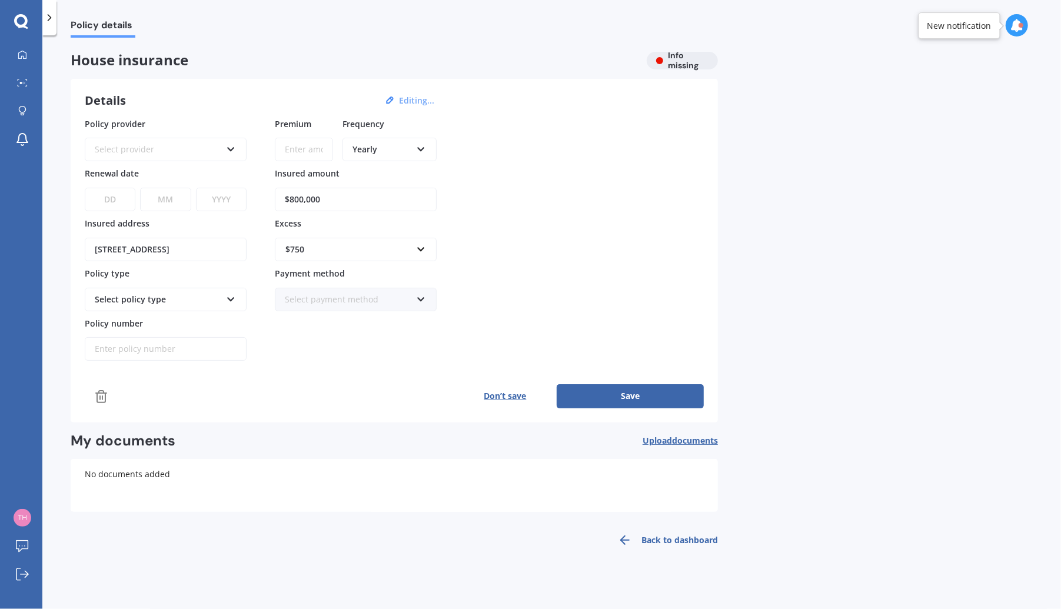
click at [112, 201] on select "DD 01 02 03 04 05 06 07 08 09 10 11 12 13 14 15 16 17 18 19 20 21 22 23 24 25 2…" at bounding box center [110, 200] width 51 height 24
click at [85, 188] on select "DD 01 02 03 04 05 06 07 08 09 10 11 12 13 14 15 16 17 18 19 20 21 22 23 24 25 2…" at bounding box center [110, 200] width 51 height 24
click at [181, 196] on select "MM 01 02 03 04 05 06 07 08 09 10 11 12" at bounding box center [165, 200] width 51 height 24
click at [130, 201] on select "DD 01 02 03 04 05 06 07 08 09 10 11 12 13 14 15 16 17 18 19 20 21 22 23 24 25 2…" at bounding box center [110, 200] width 51 height 24
select select "08"
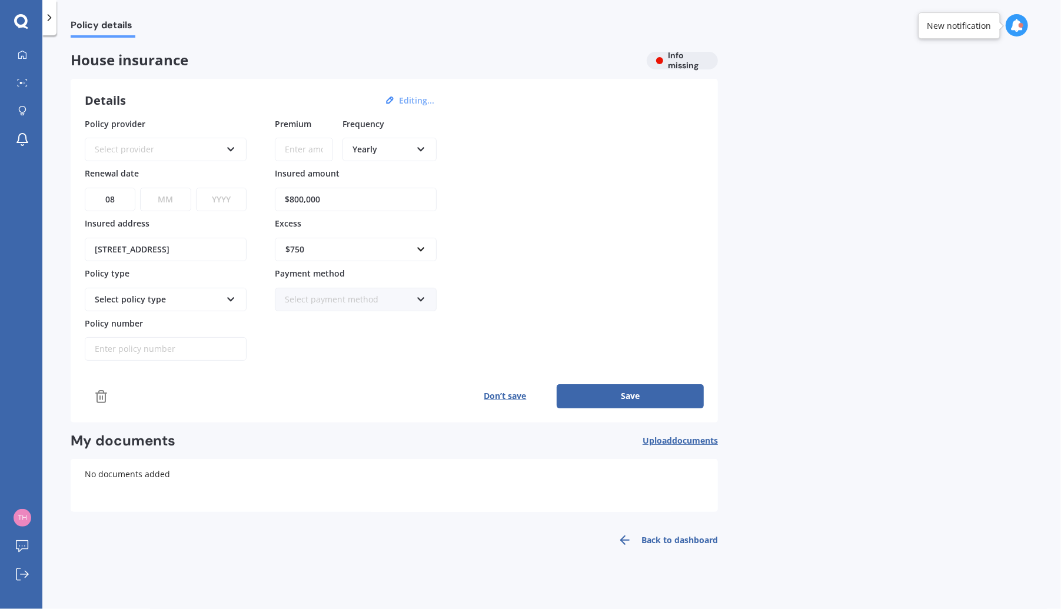
click at [85, 188] on select "DD 01 02 03 04 05 06 07 08 09 10 11 12 13 14 15 16 17 18 19 20 21 22 23 24 25 2…" at bounding box center [110, 200] width 51 height 24
click at [181, 196] on select "MM 01 02 03 04 05 06 07 08 09 10 11 12" at bounding box center [165, 200] width 51 height 24
select select "09"
click at [140, 188] on select "MM 01 02 03 04 05 06 07 08 09 10 11 12" at bounding box center [165, 200] width 51 height 24
click at [235, 197] on select "YYYY 2027 2026 2025 2024 2023 2022 2021 2020 2019 2018 2017 2016 2015 2014 2013…" at bounding box center [221, 200] width 51 height 24
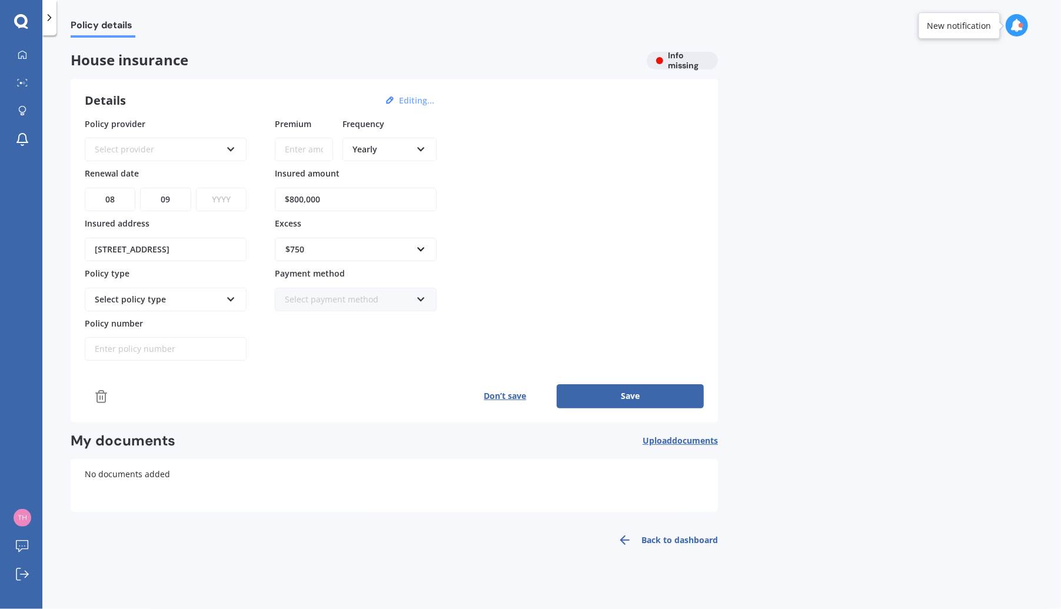
select select "2025"
click at [196, 188] on select "YYYY 2027 2026 2025 2024 2023 2022 2021 2020 2019 2018 2017 2016 2015 2014 2013…" at bounding box center [221, 200] width 51 height 24
click at [599, 391] on button "Save" at bounding box center [629, 396] width 147 height 24
click at [616, 386] on button "Save" at bounding box center [629, 396] width 147 height 24
click at [24, 79] on icon at bounding box center [22, 83] width 11 height 8
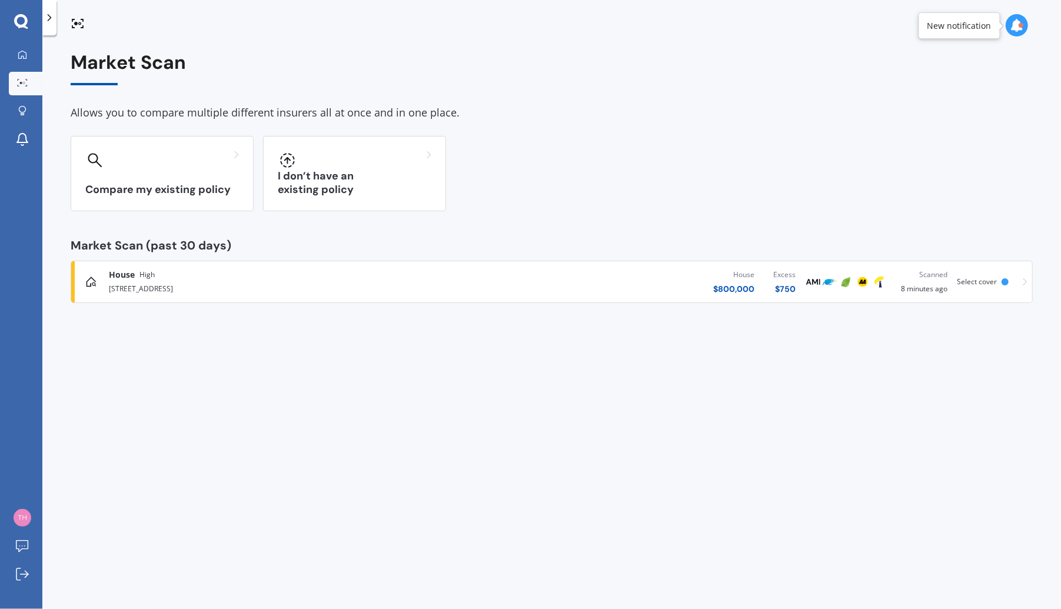
click at [154, 285] on div "[STREET_ADDRESS]" at bounding box center [277, 288] width 336 height 14
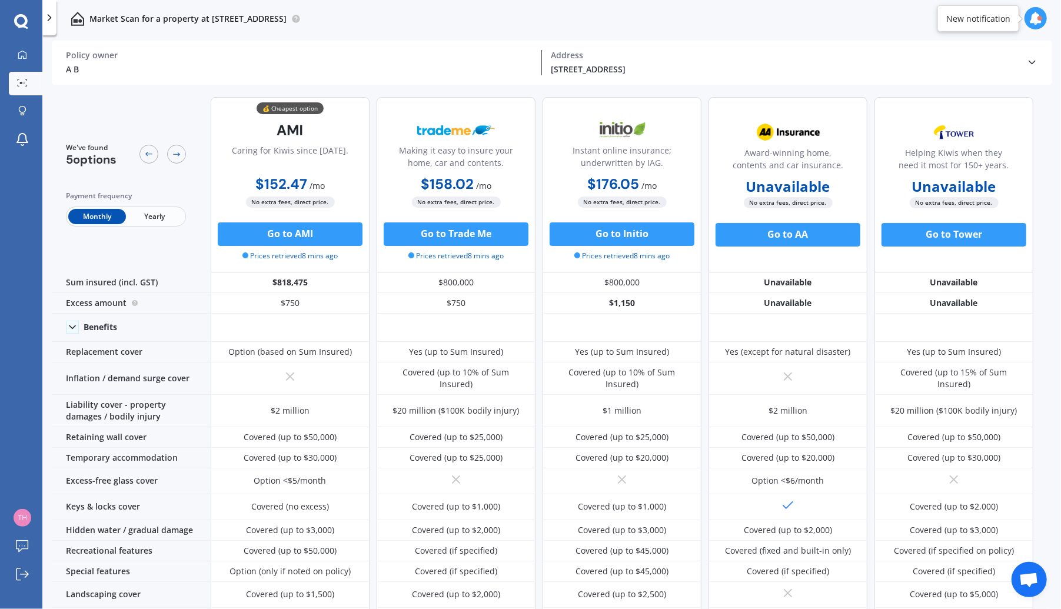
click at [139, 214] on span "Yearly" at bounding box center [155, 216] width 58 height 15
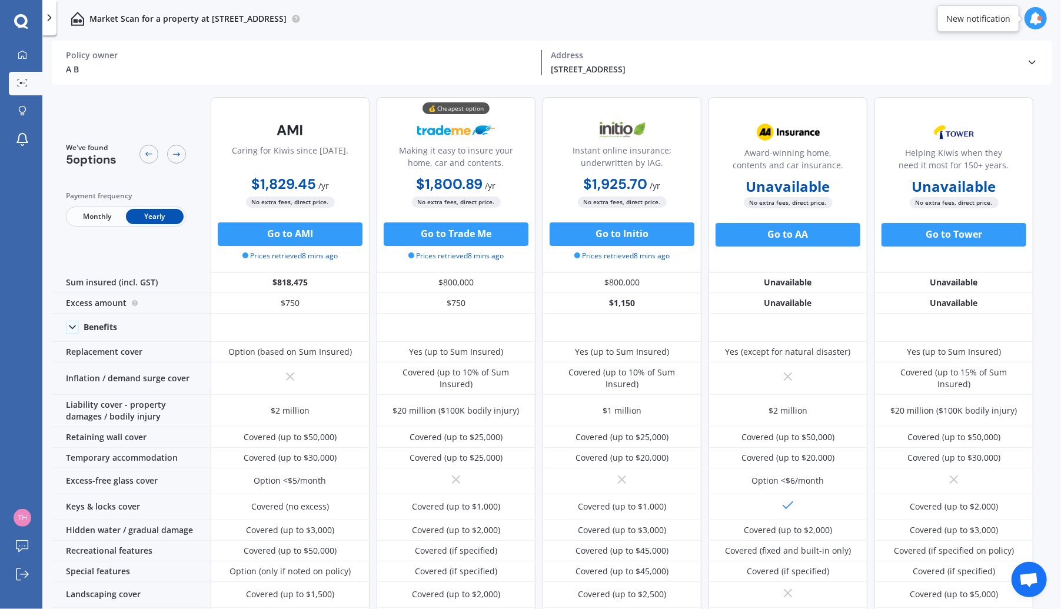
click at [538, 93] on div "We've found 5 options Payment frequency Monthly Yearly Caring for Kiwis since […" at bounding box center [542, 512] width 981 height 848
